Goal: Task Accomplishment & Management: Manage account settings

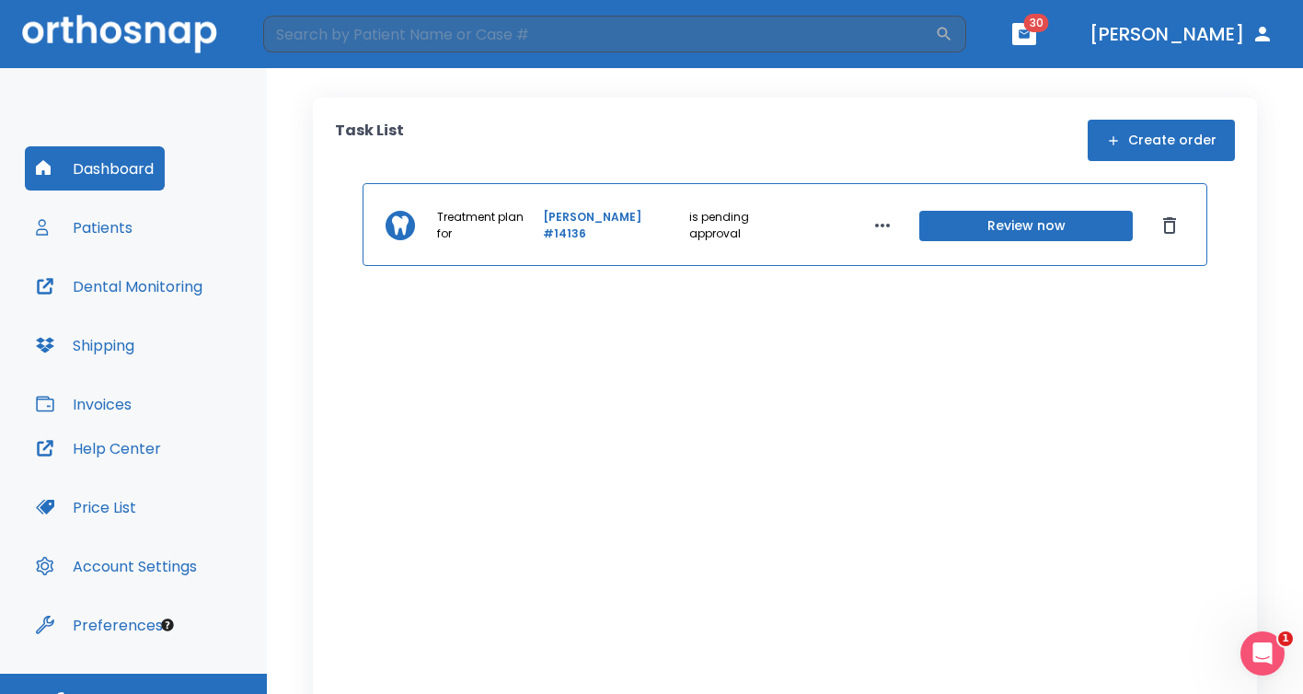
click at [175, 222] on div "Dashboard Patients Dental Monitoring Shipping Invoices" at bounding box center [133, 286] width 217 height 280
click at [116, 227] on button "Patients" at bounding box center [84, 227] width 119 height 44
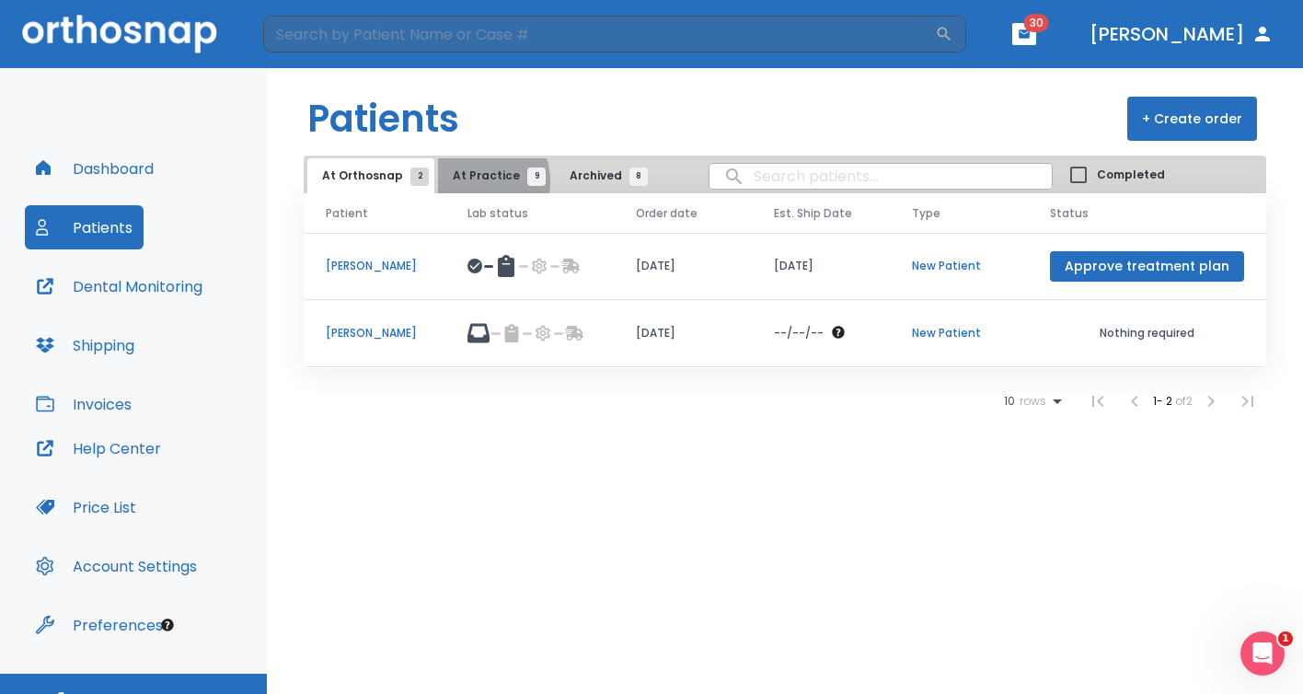
click at [473, 181] on span "At Practice 9" at bounding box center [495, 175] width 84 height 17
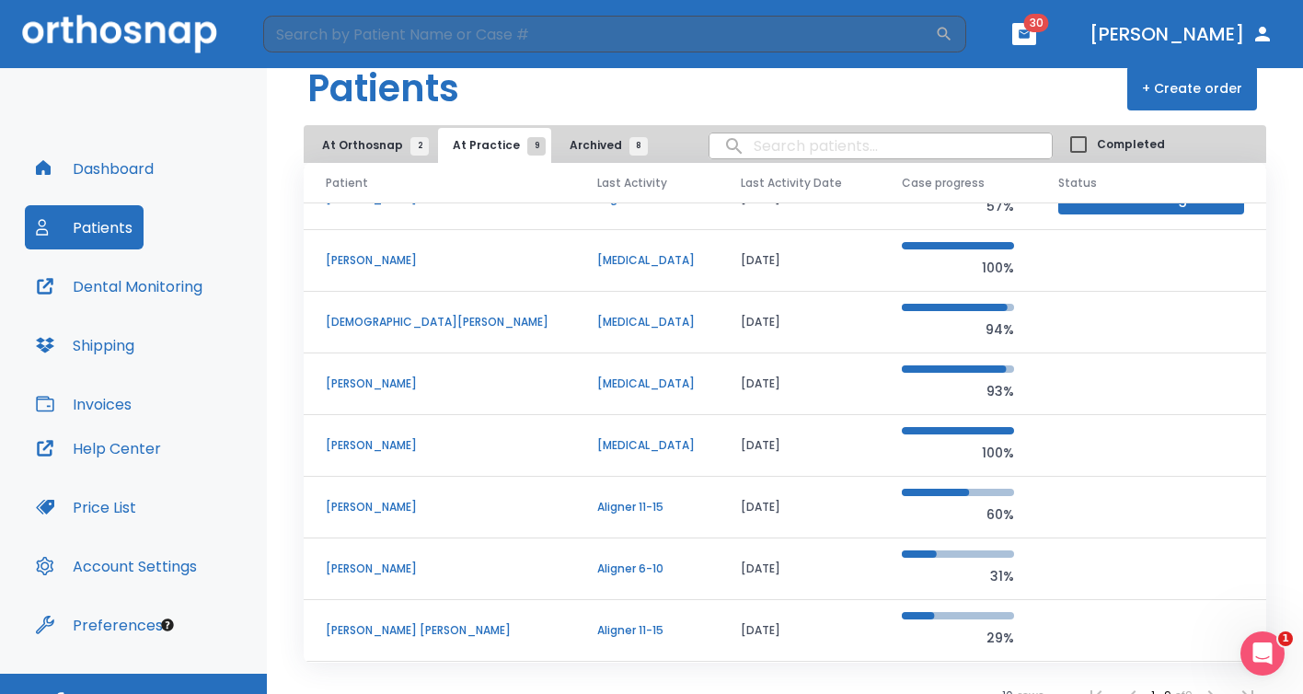
scroll to position [51, 0]
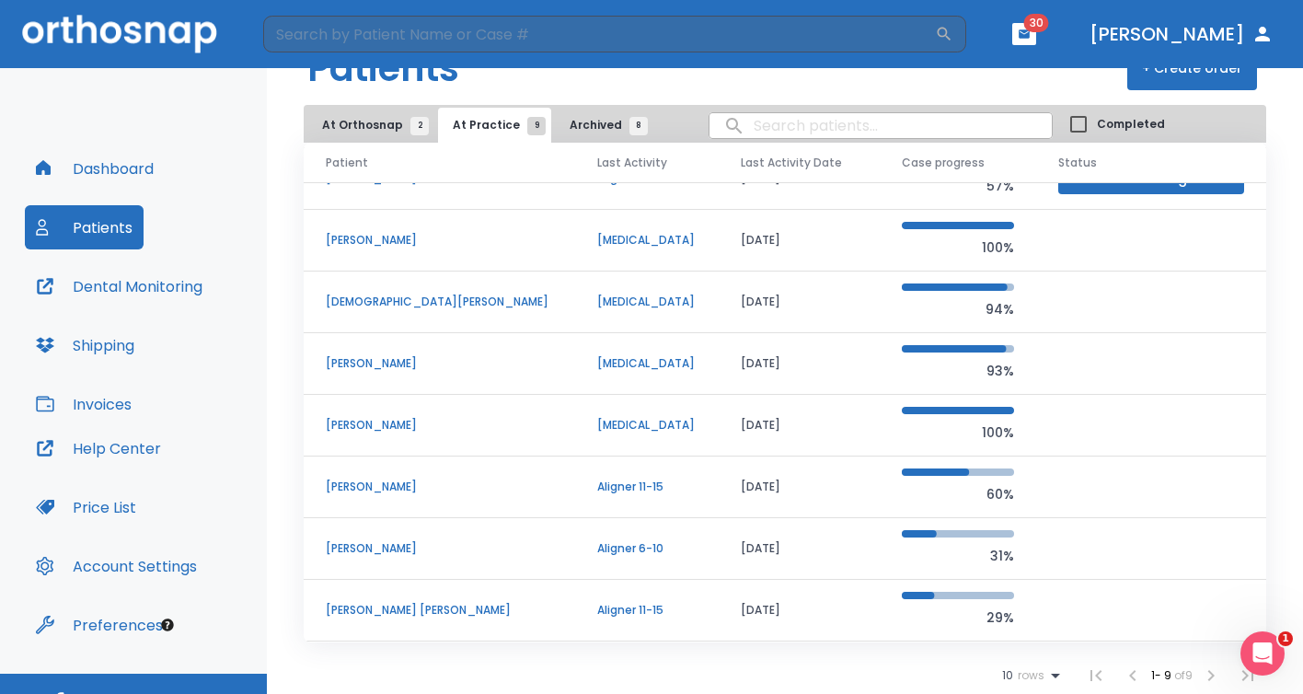
click at [437, 610] on p "[PERSON_NAME] [PERSON_NAME]" at bounding box center [439, 610] width 227 height 17
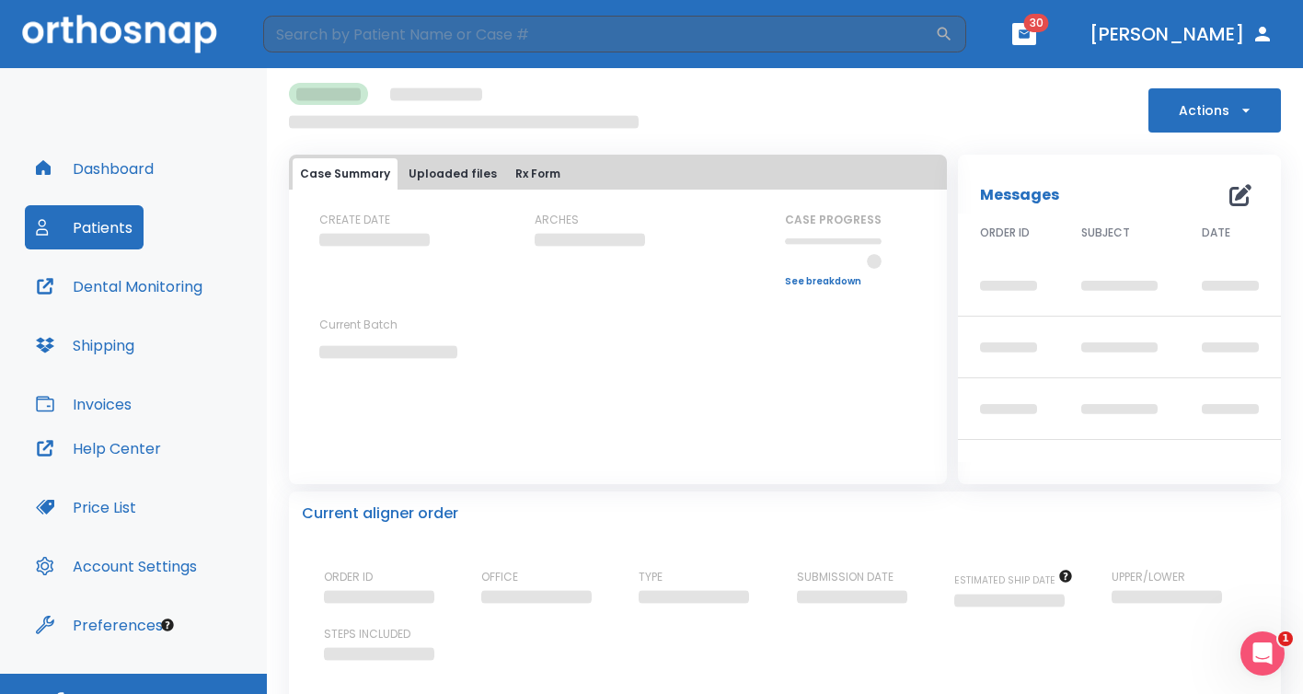
click at [1205, 108] on button "Actions" at bounding box center [1214, 110] width 132 height 44
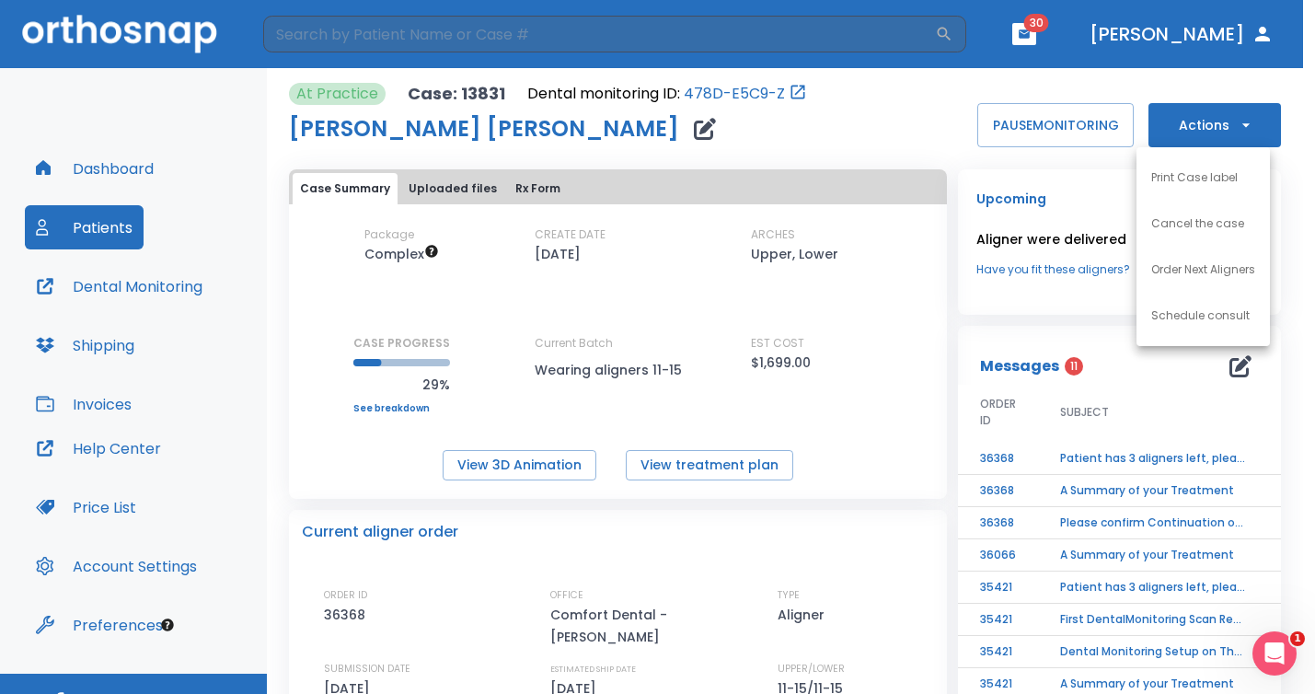
click at [1190, 270] on p "Order Next Aligners" at bounding box center [1203, 269] width 104 height 17
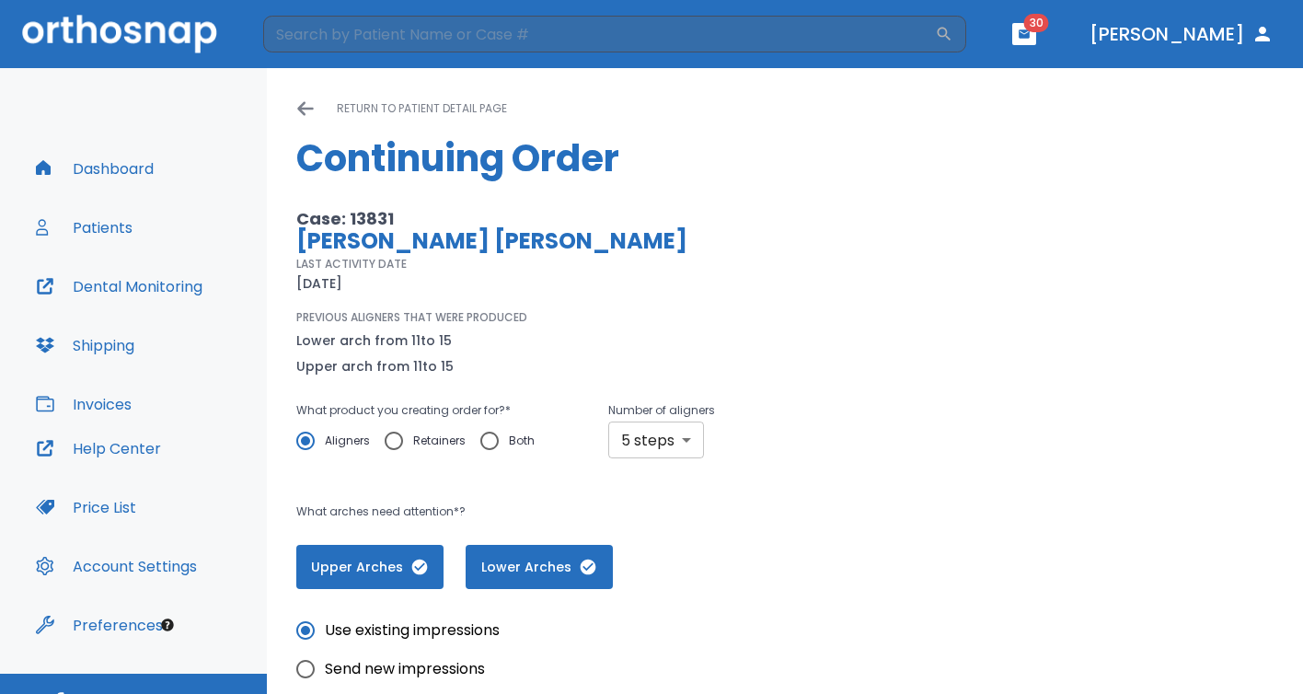
click at [683, 435] on body "​ 30 [PERSON_NAME] Dashboard Patients Dental Monitoring Shipping Invoices Help …" at bounding box center [651, 347] width 1303 height 694
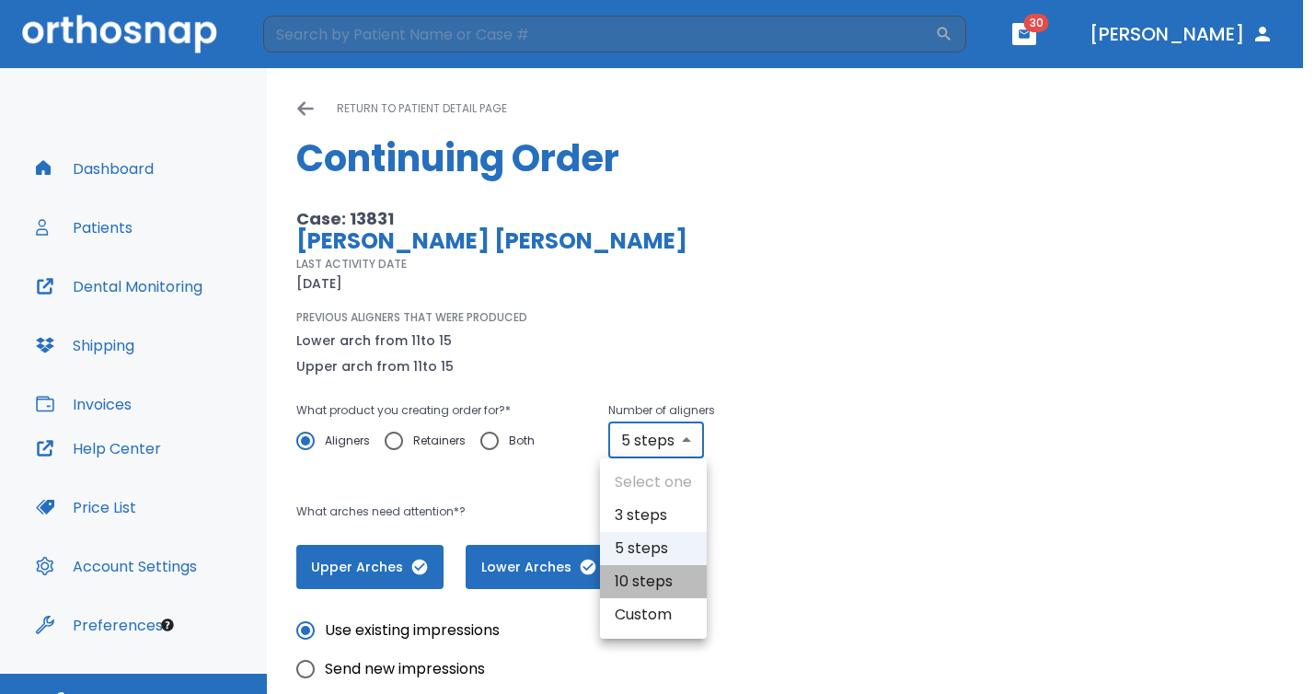
click at [646, 569] on li "10 steps" at bounding box center [653, 581] width 107 height 33
type input "10"
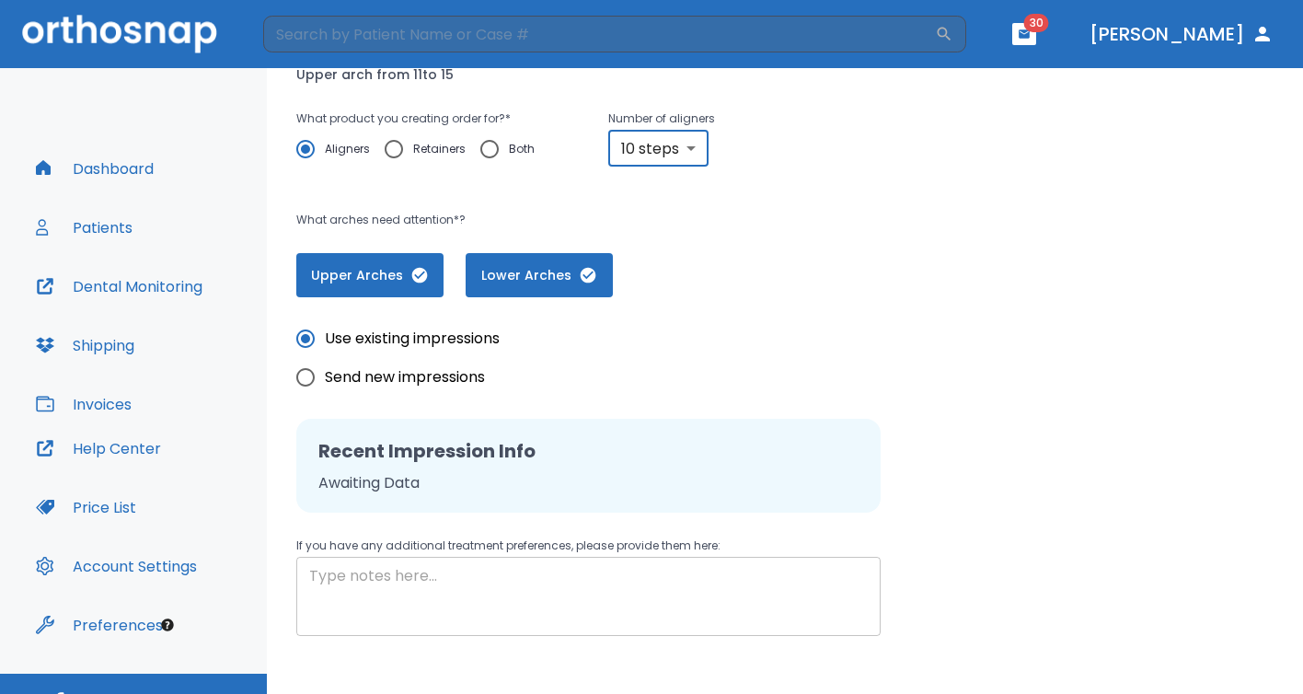
scroll to position [381, 0]
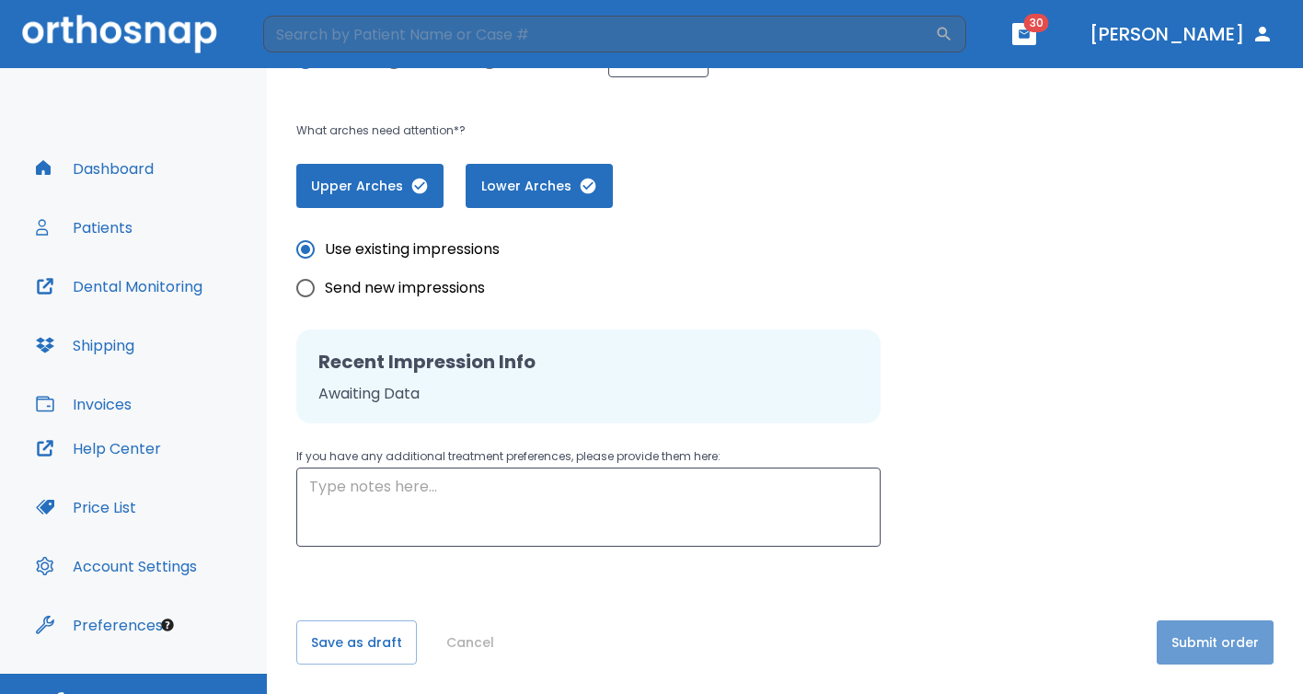
click at [1201, 648] on button "Submit order" at bounding box center [1214, 642] width 117 height 44
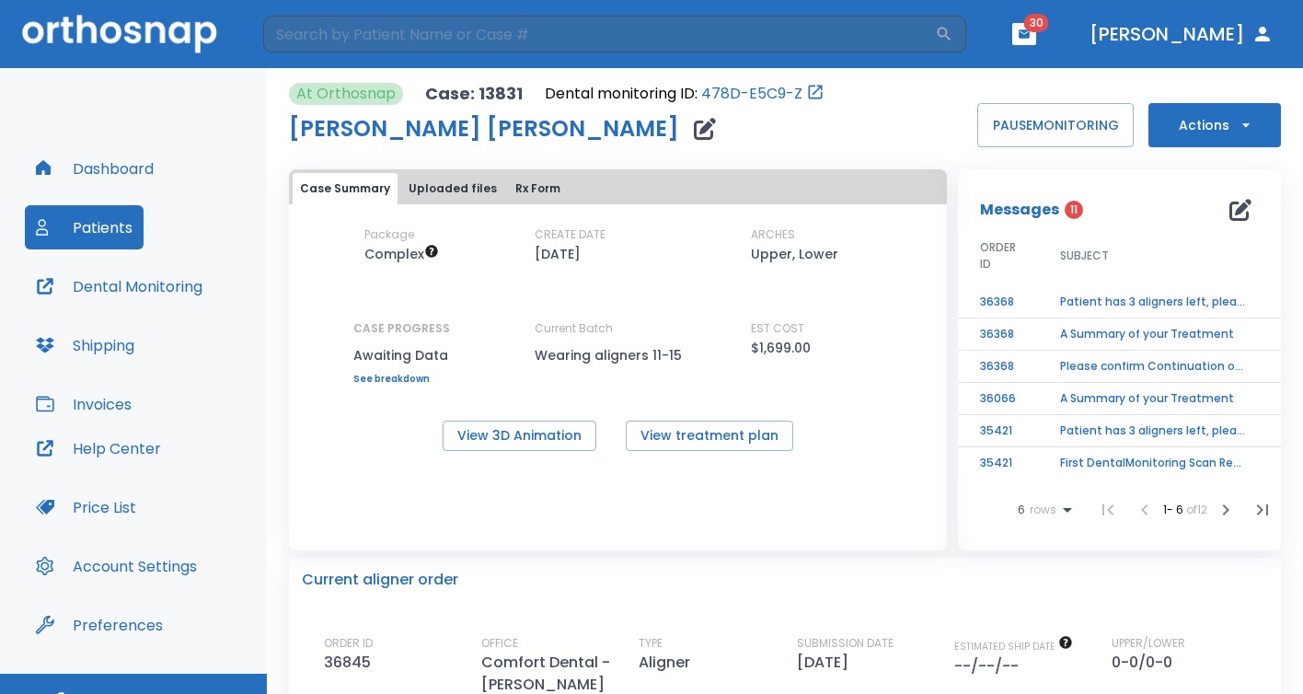
click at [106, 225] on button "Patients" at bounding box center [84, 227] width 119 height 44
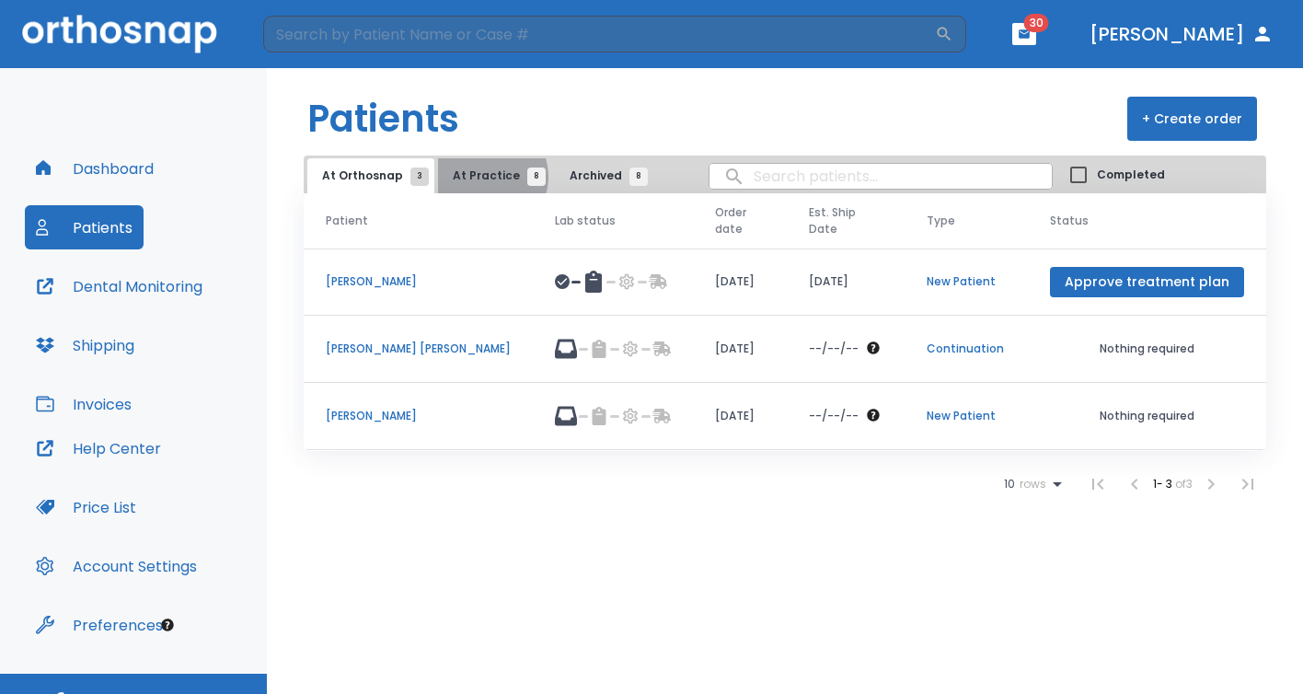
click at [480, 177] on span "At Practice 8" at bounding box center [495, 175] width 84 height 17
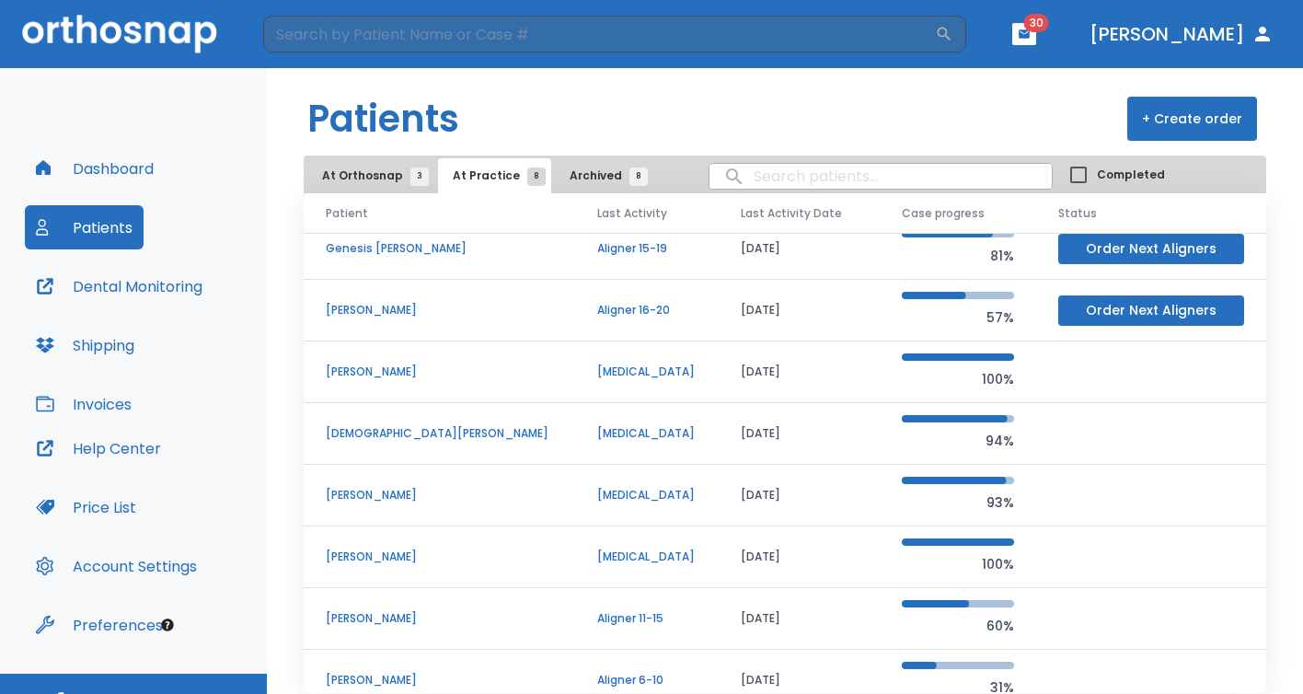
scroll to position [34, 0]
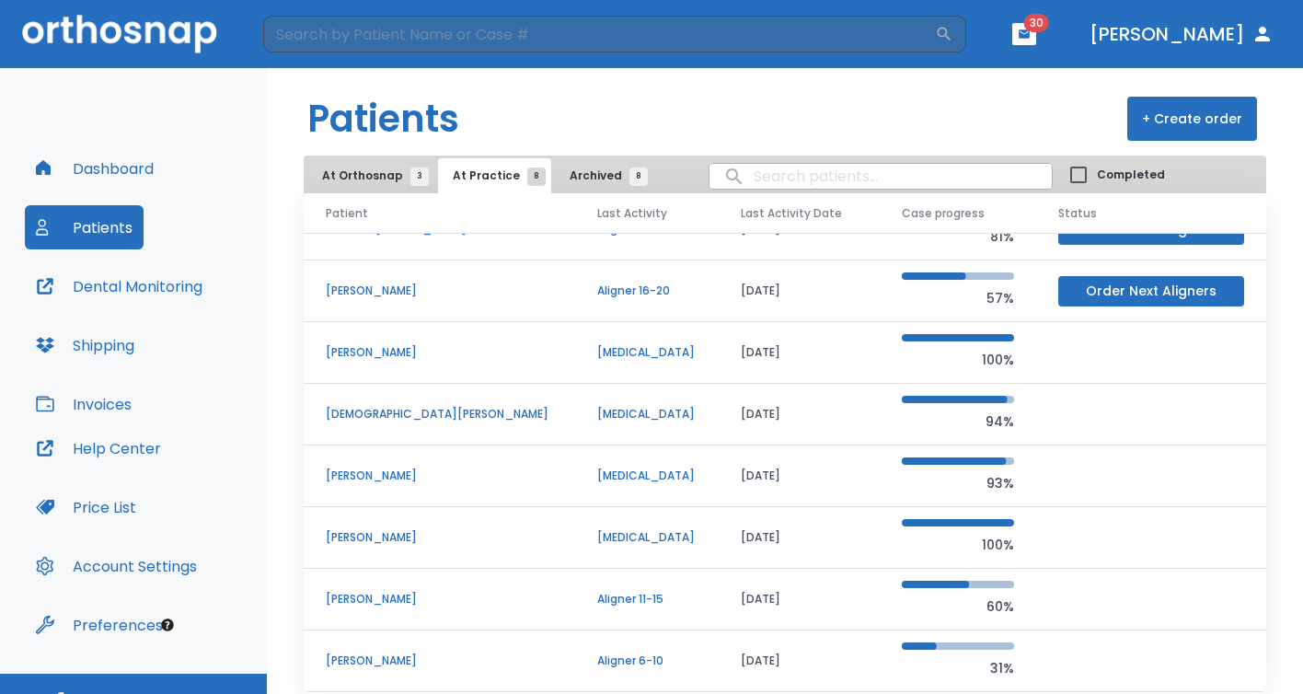
click at [574, 177] on span "Archived 8" at bounding box center [603, 175] width 69 height 17
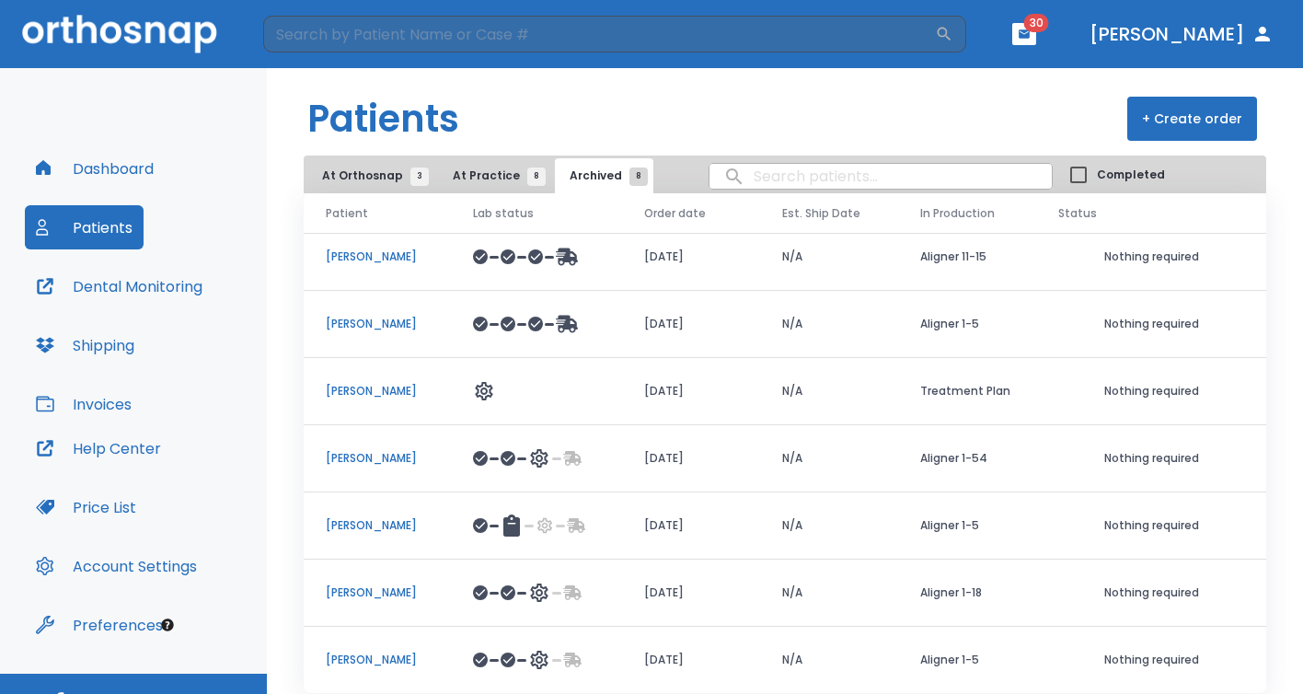
scroll to position [78, 0]
